Goal: Information Seeking & Learning: Learn about a topic

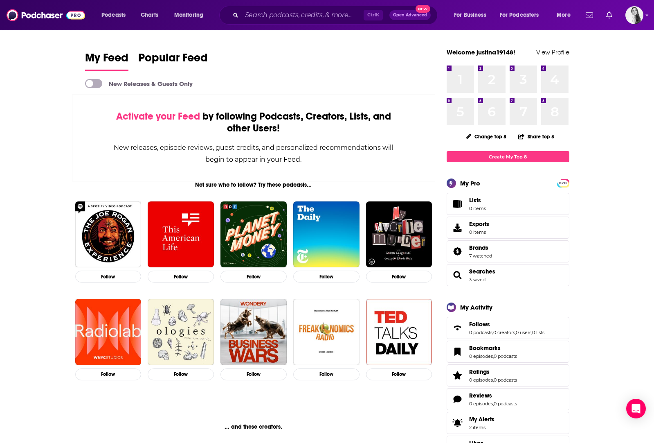
click at [264, 8] on div "Ctrl K Open Advanced New" at bounding box center [328, 15] width 219 height 19
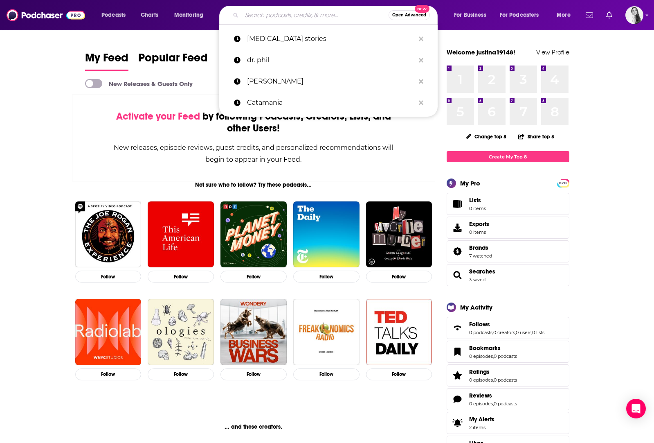
click at [263, 12] on input "Search podcasts, credits, & more..." at bounding box center [315, 15] width 147 height 13
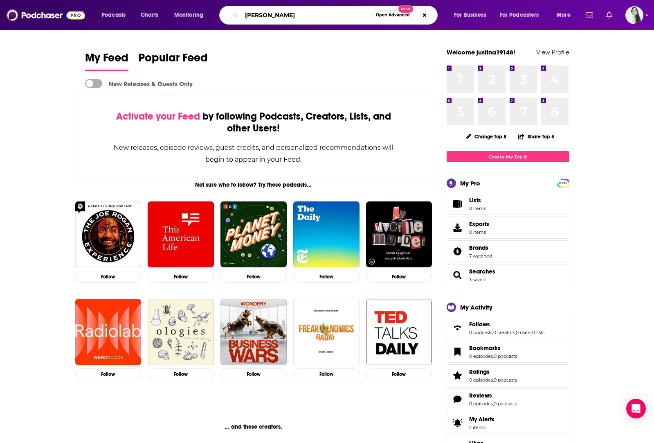
type input "[PERSON_NAME]"
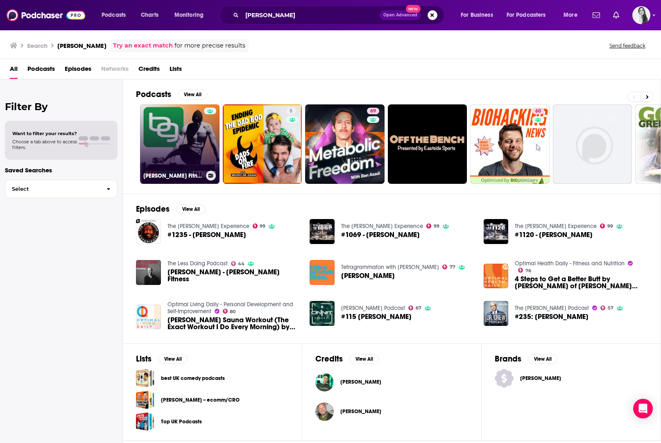
click at [183, 148] on link "[PERSON_NAME] Fitness: Diet, Fat Loss and Performance" at bounding box center [179, 143] width 79 height 79
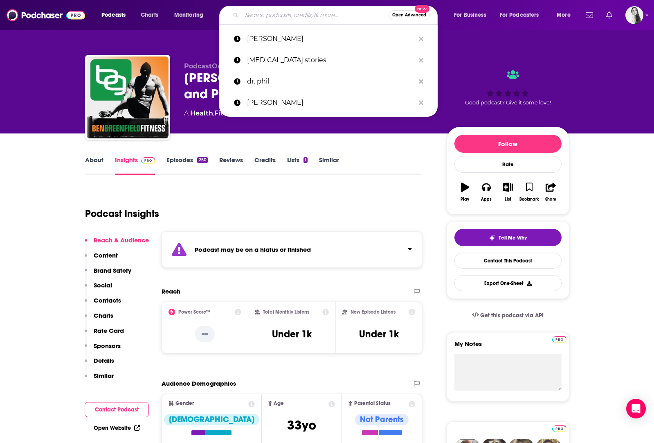
click at [264, 18] on input "Search podcasts, credits, & more..." at bounding box center [315, 15] width 147 height 13
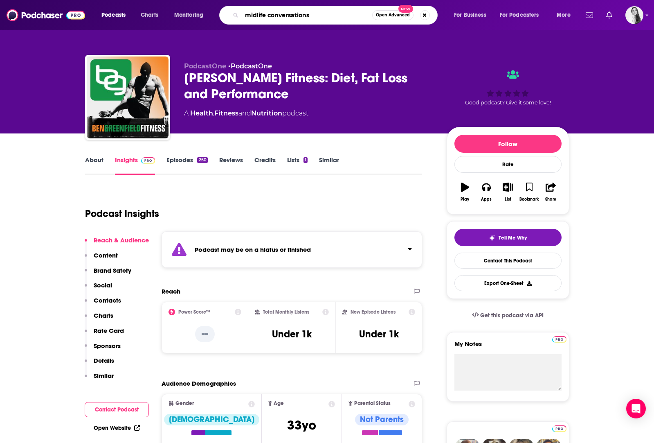
type input "midlife conversations"
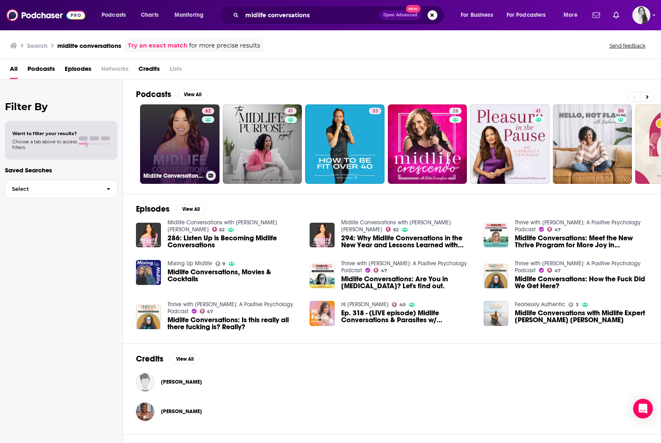
click at [181, 119] on link "62 Midlife Conversations with [PERSON_NAME] [PERSON_NAME]" at bounding box center [179, 143] width 79 height 79
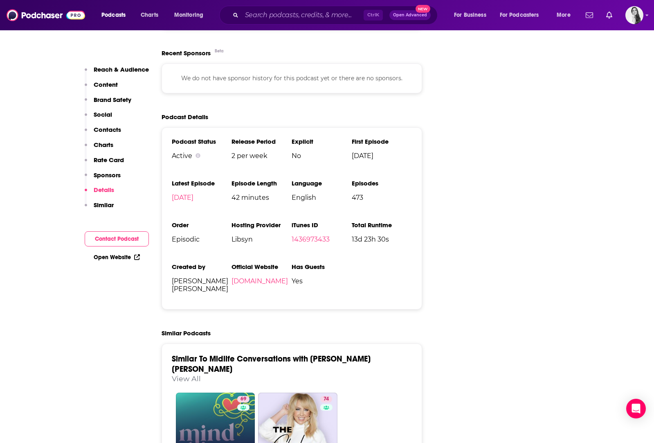
scroll to position [1514, 0]
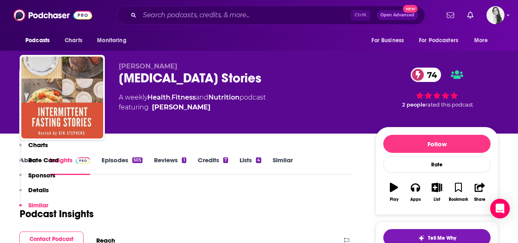
scroll to position [1678, 0]
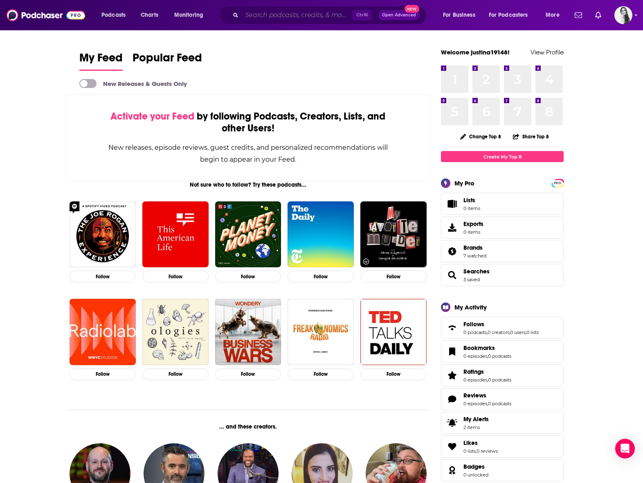
click at [250, 14] on input "Search podcasts, credits, & more..." at bounding box center [297, 15] width 111 height 13
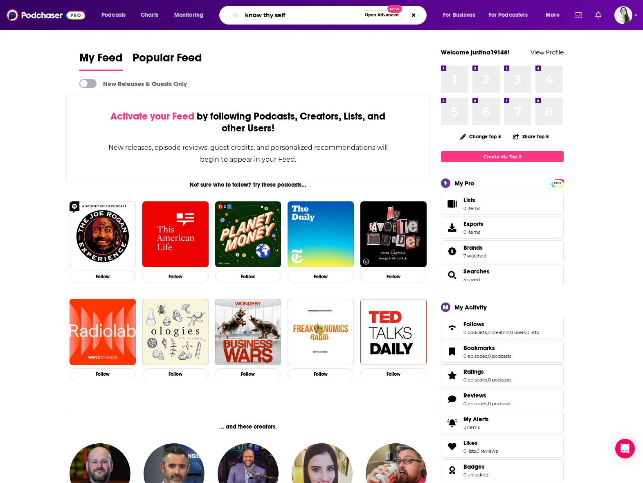
type input "know thy self"
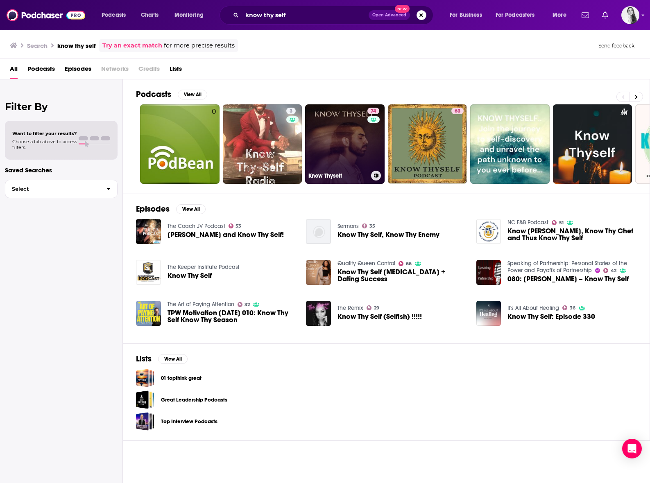
click at [326, 136] on link "74 Know Thyself" at bounding box center [344, 143] width 79 height 79
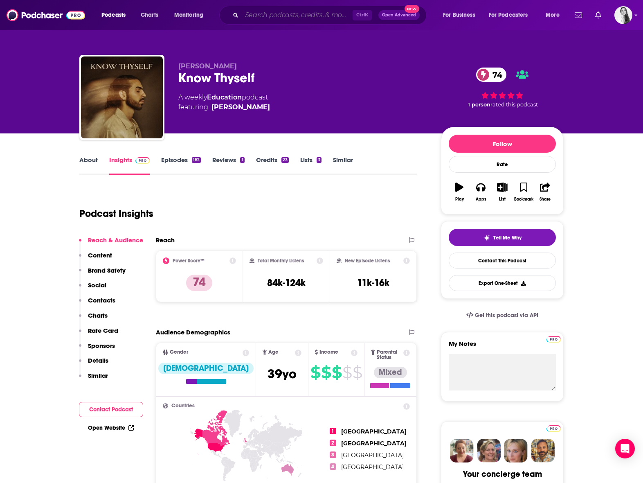
click at [262, 14] on input "Search podcasts, credits, & more..." at bounding box center [297, 15] width 111 height 13
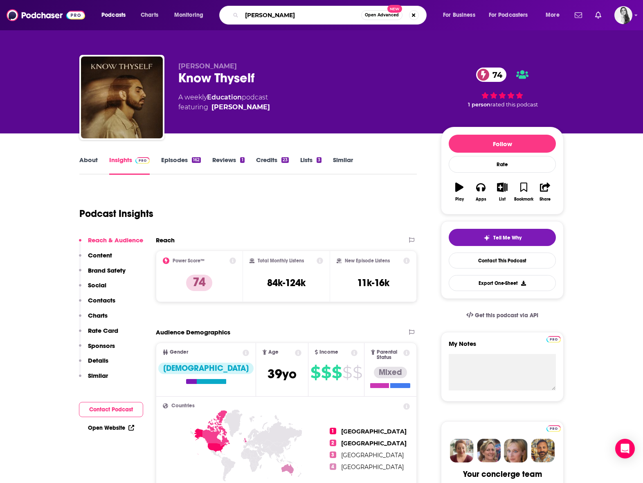
type input "[PERSON_NAME]"
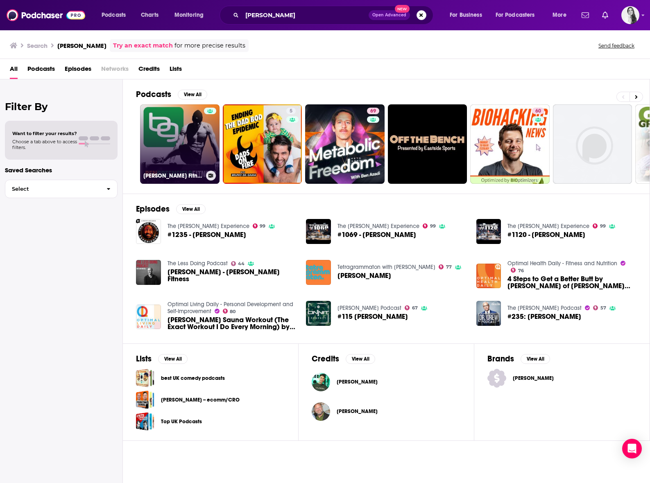
click at [195, 118] on link "[PERSON_NAME] Fitness: Diet, Fat Loss and Performance" at bounding box center [179, 143] width 79 height 79
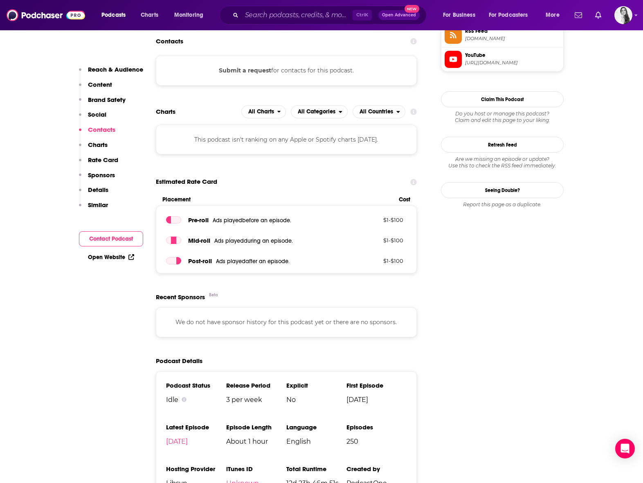
scroll to position [900, 0]
